Goal: Find specific page/section: Find specific page/section

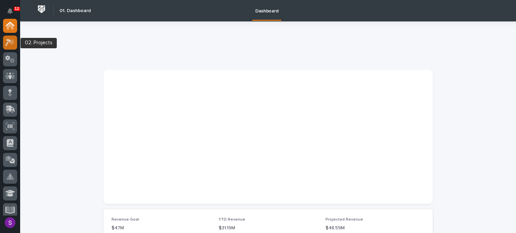
click at [12, 42] on icon at bounding box center [12, 41] width 6 height 7
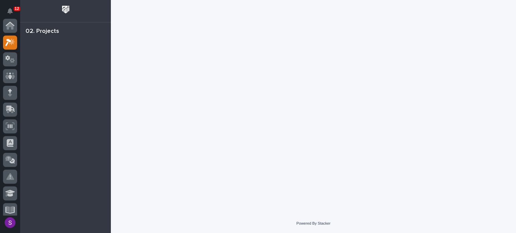
scroll to position [17, 0]
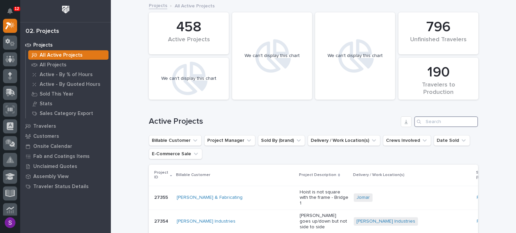
click at [439, 124] on input "Search" at bounding box center [446, 121] width 64 height 11
paste input "26757"
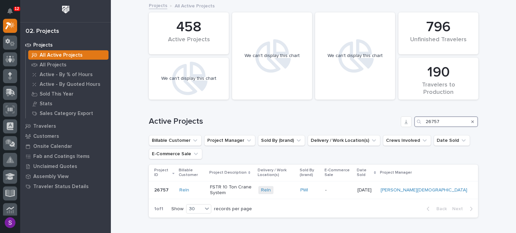
scroll to position [34, 0]
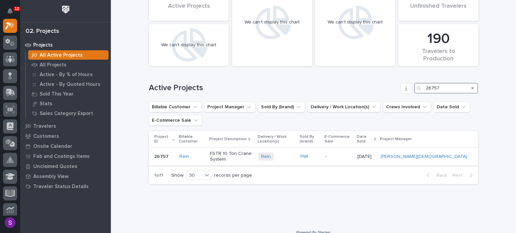
type input "26757"
click at [295, 155] on div "Reln + 0" at bounding box center [276, 157] width 37 height 14
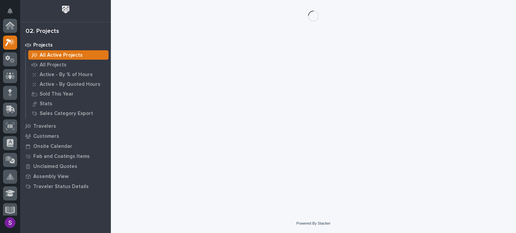
scroll to position [17, 0]
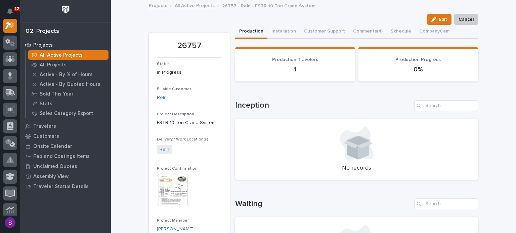
click at [175, 182] on img at bounding box center [173, 190] width 32 height 32
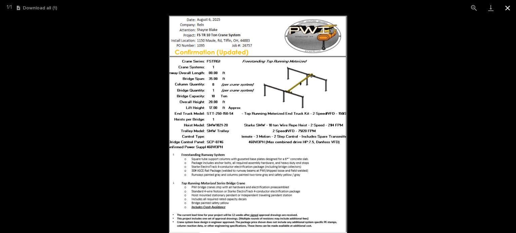
click at [511, 6] on button "Close gallery" at bounding box center [507, 8] width 17 height 16
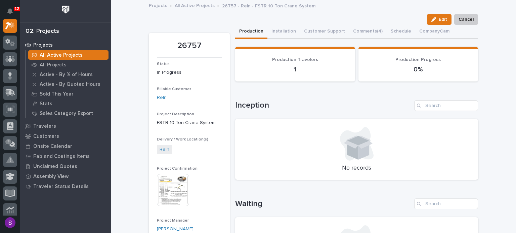
scroll to position [0, 0]
click at [175, 190] on img at bounding box center [173, 190] width 32 height 32
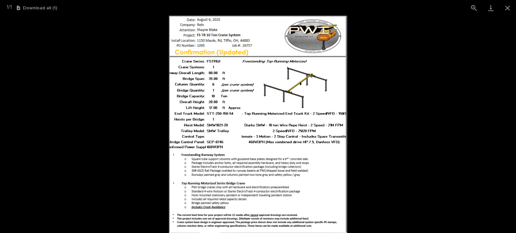
click at [388, 116] on picture at bounding box center [258, 125] width 516 height 218
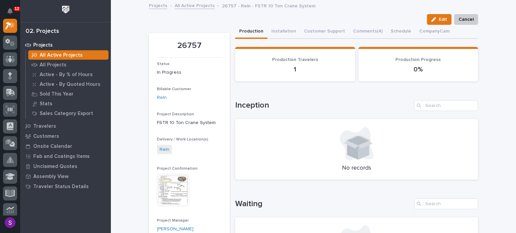
scroll to position [101, 0]
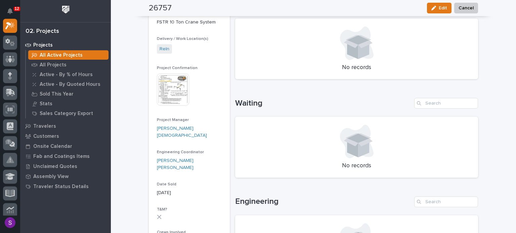
click at [175, 91] on img at bounding box center [173, 90] width 32 height 32
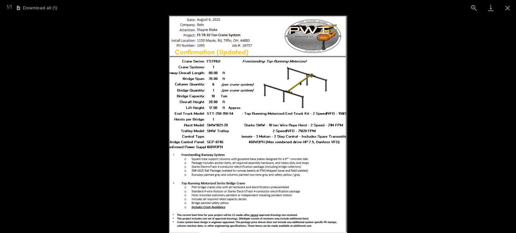
click at [367, 140] on picture at bounding box center [258, 125] width 516 height 218
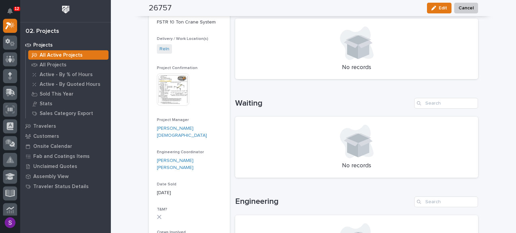
scroll to position [0, 0]
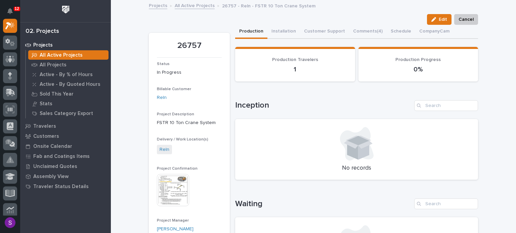
click at [267, 33] on button "Installation" at bounding box center [283, 32] width 33 height 14
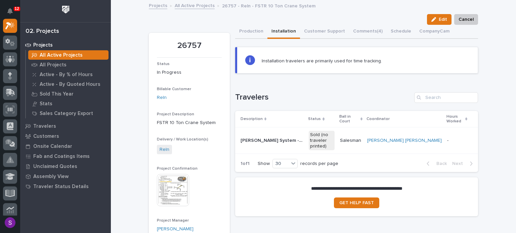
click at [191, 5] on link "All Active Projects" at bounding box center [195, 5] width 40 height 8
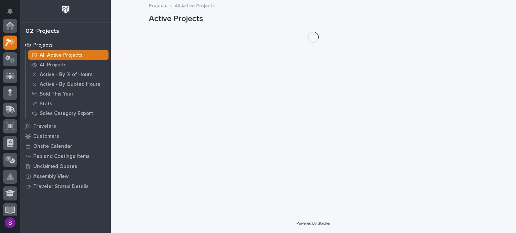
scroll to position [17, 0]
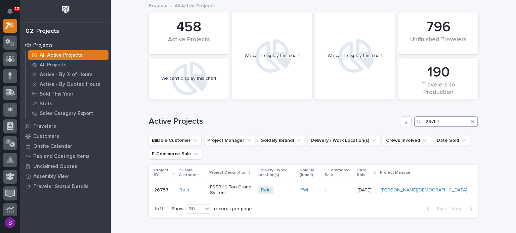
drag, startPoint x: 442, startPoint y: 121, endPoint x: 395, endPoint y: 132, distance: 48.0
click at [339, 119] on div "Active Projects 26757" at bounding box center [313, 121] width 329 height 11
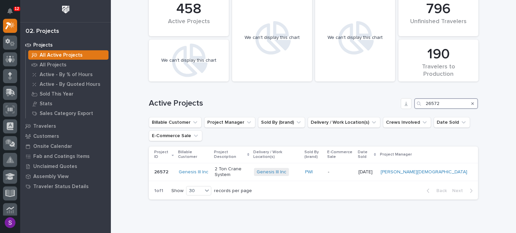
scroll to position [34, 0]
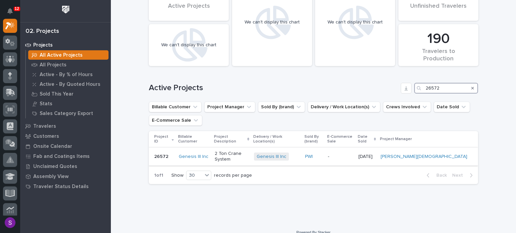
type input "26572"
click at [352, 154] on div "-" at bounding box center [340, 156] width 25 height 11
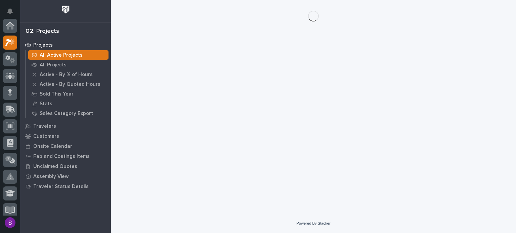
scroll to position [17, 0]
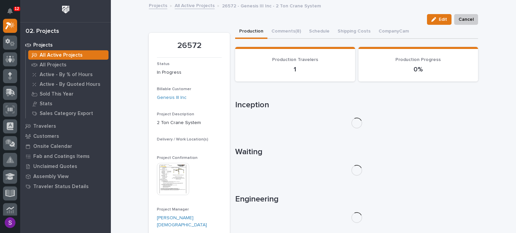
click at [185, 177] on img at bounding box center [173, 179] width 32 height 32
